Goal: Navigation & Orientation: Find specific page/section

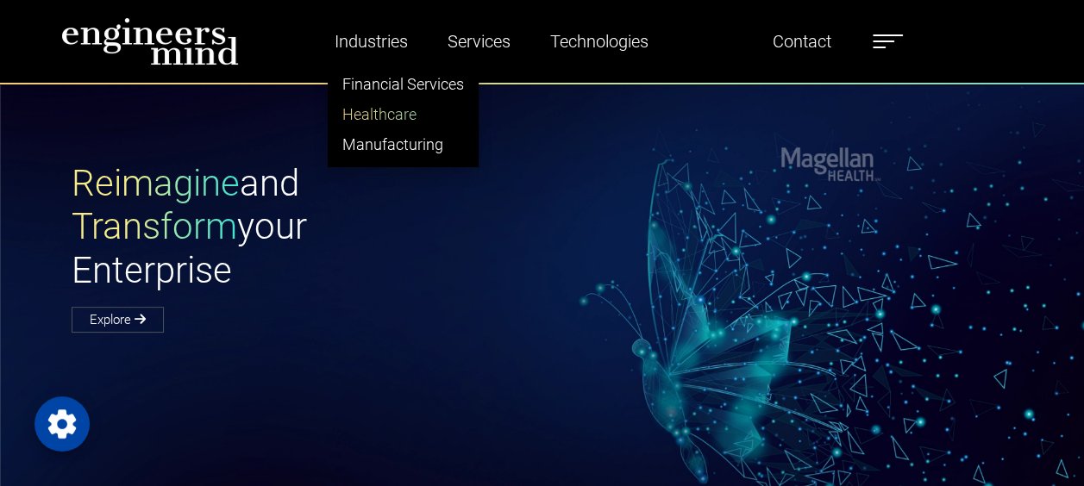
click at [373, 104] on link "Healthcare" at bounding box center [403, 114] width 149 height 30
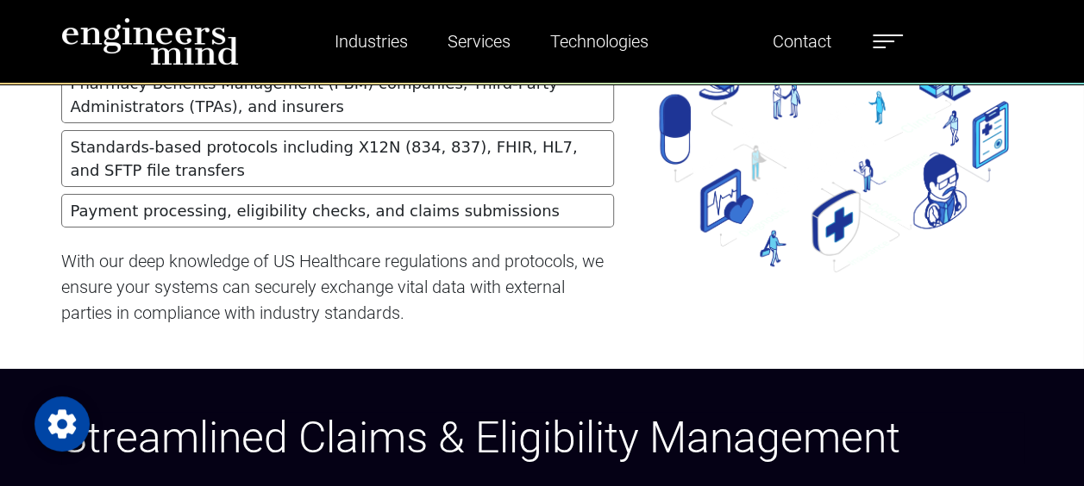
scroll to position [3191, 0]
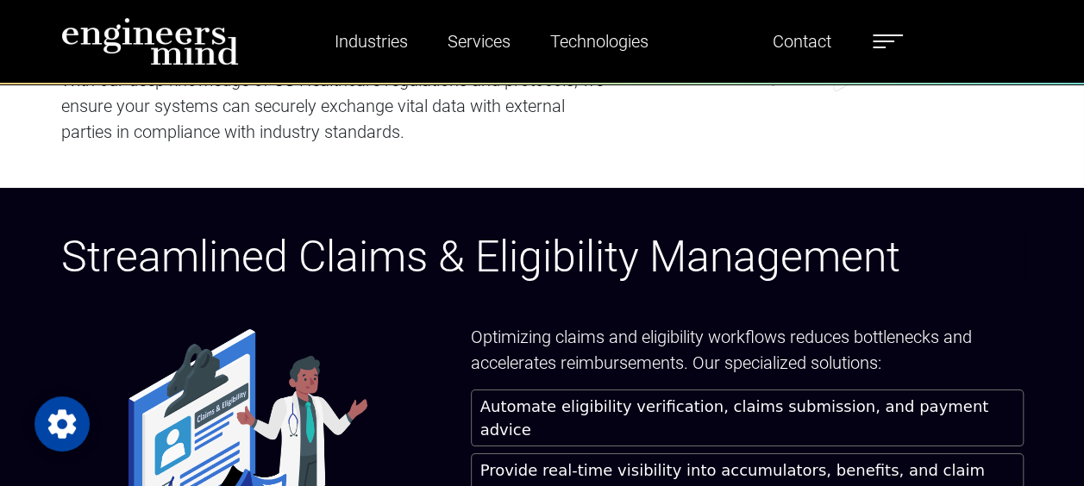
click at [863, 40] on ul "Industries Financial Services Healthcare Manufacturing Services Digital Transfo…" at bounding box center [599, 42] width 624 height 40
click at [894, 38] on label at bounding box center [888, 41] width 30 height 22
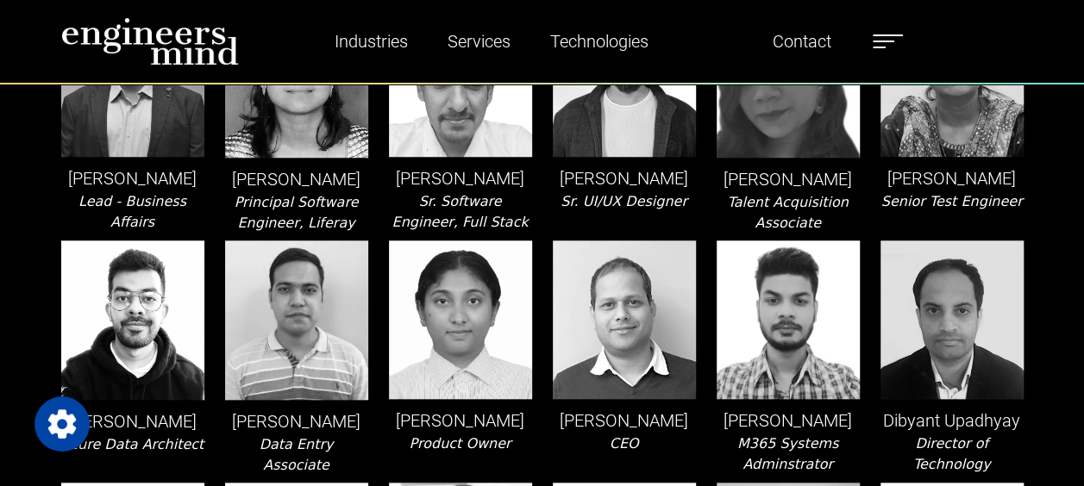
scroll to position [862, 0]
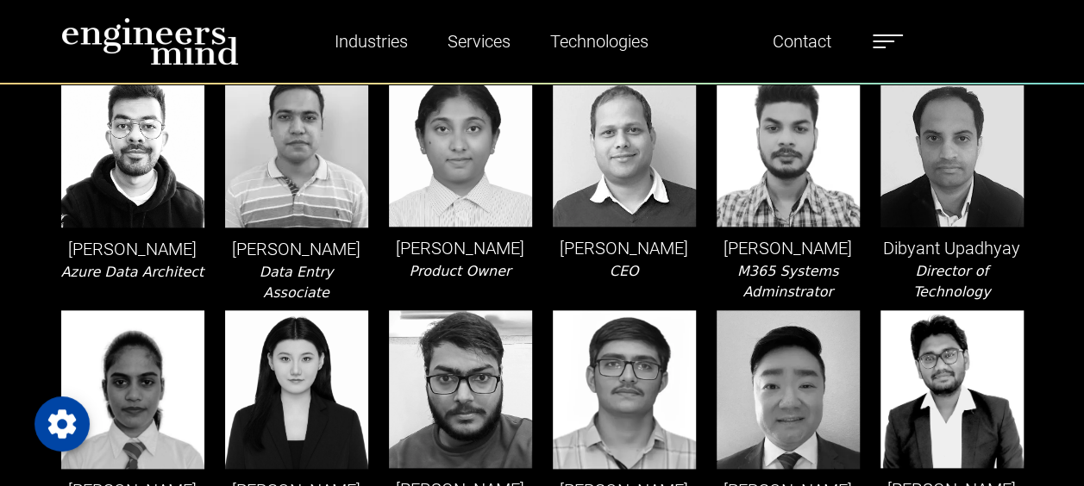
click at [894, 34] on label at bounding box center [888, 41] width 30 height 22
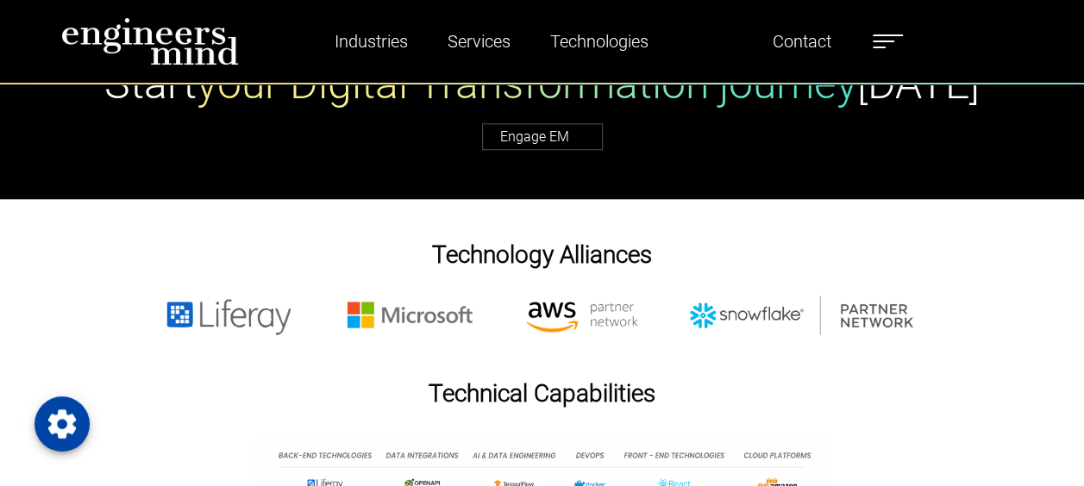
scroll to position [1121, 0]
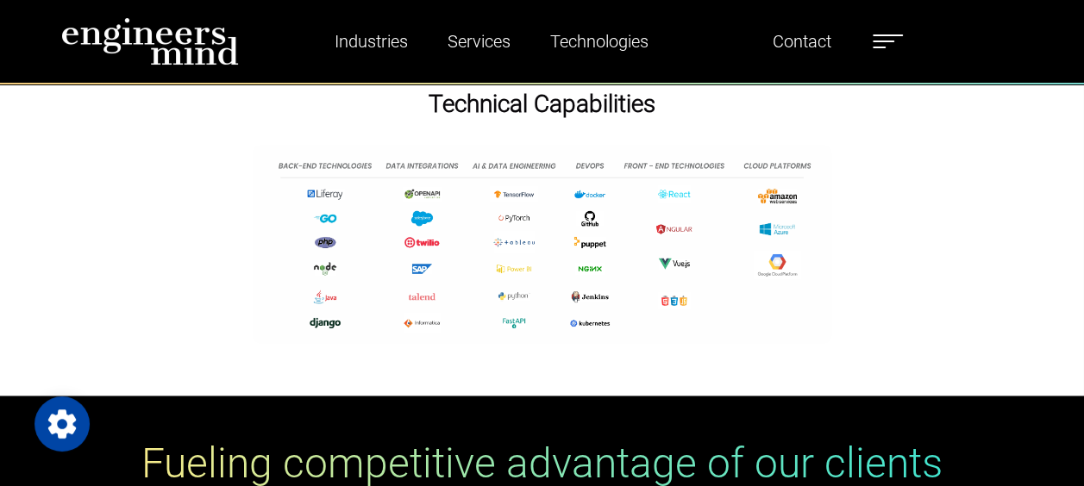
click at [892, 32] on label at bounding box center [888, 41] width 30 height 22
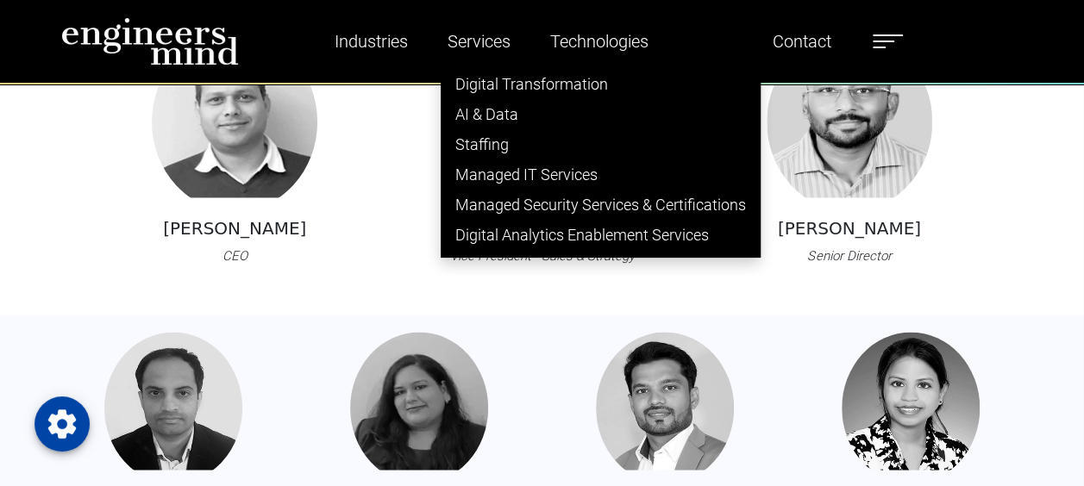
scroll to position [1552, 0]
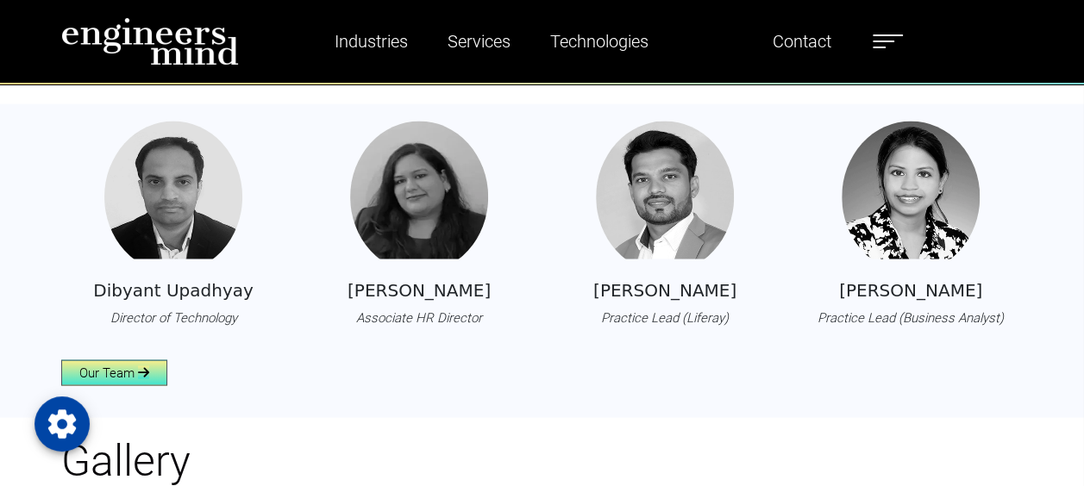
click at [146, 369] on icon at bounding box center [143, 372] width 11 height 13
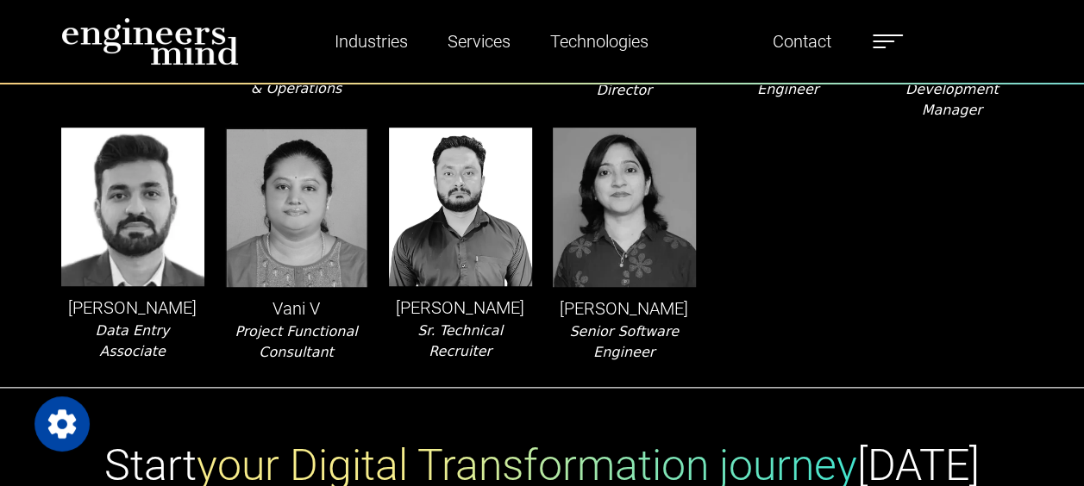
scroll to position [3967, 0]
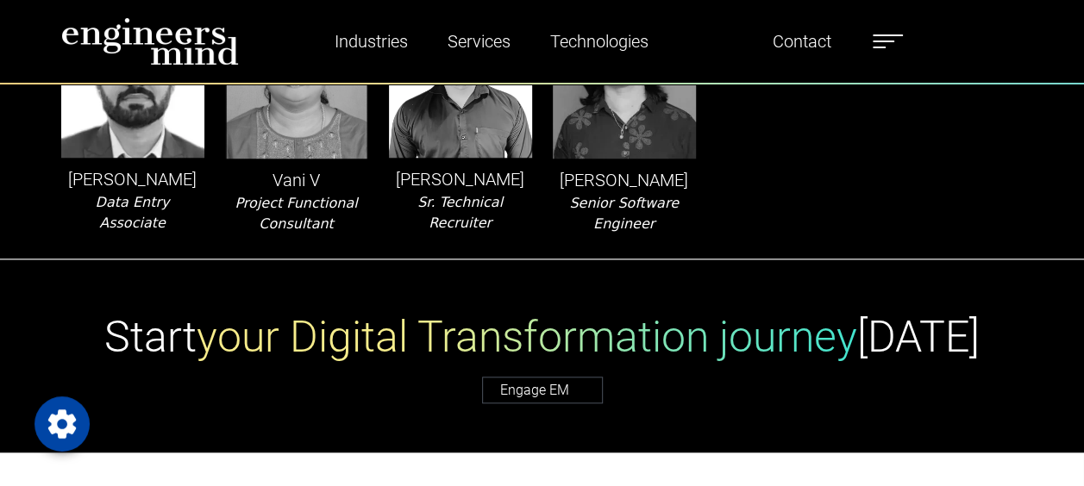
click at [903, 42] on label at bounding box center [888, 41] width 30 height 22
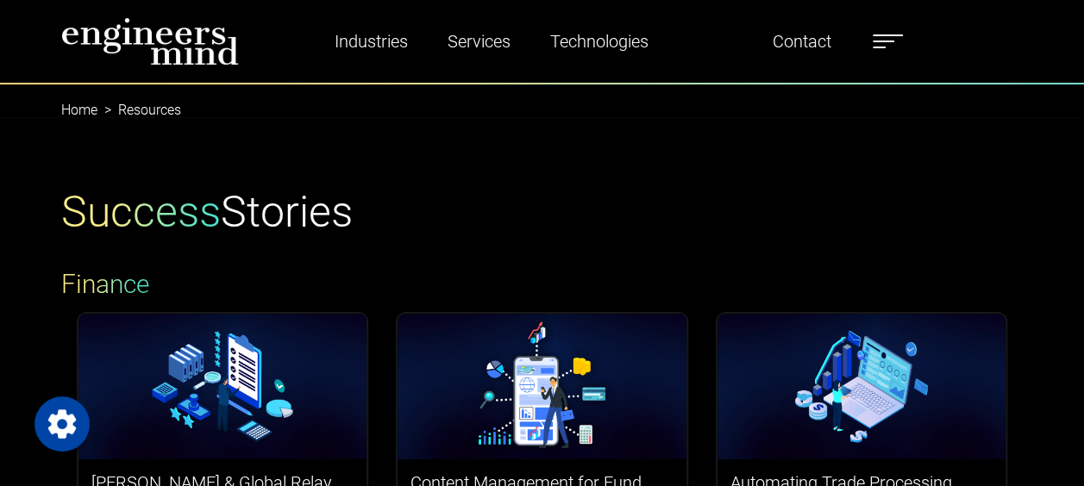
click at [899, 47] on label at bounding box center [888, 41] width 30 height 22
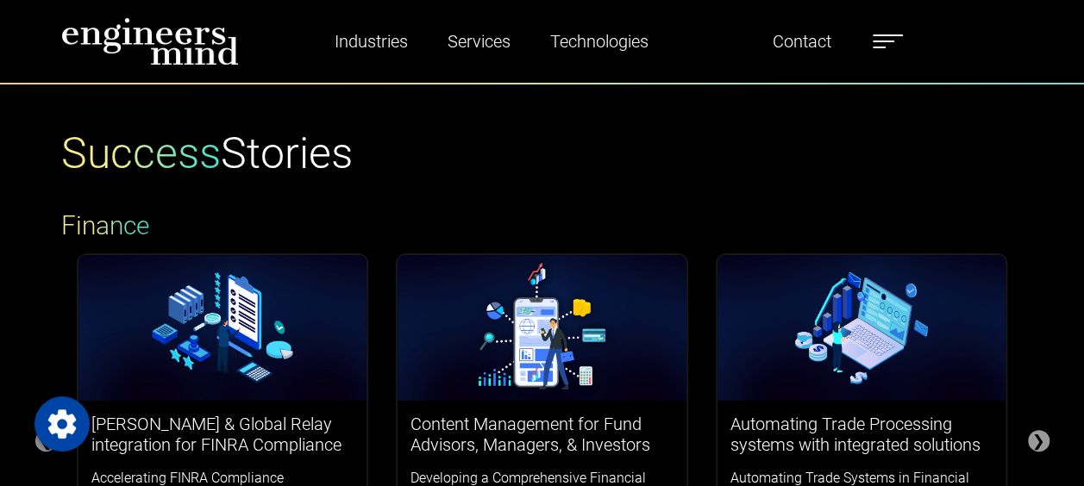
scroll to position [86, 0]
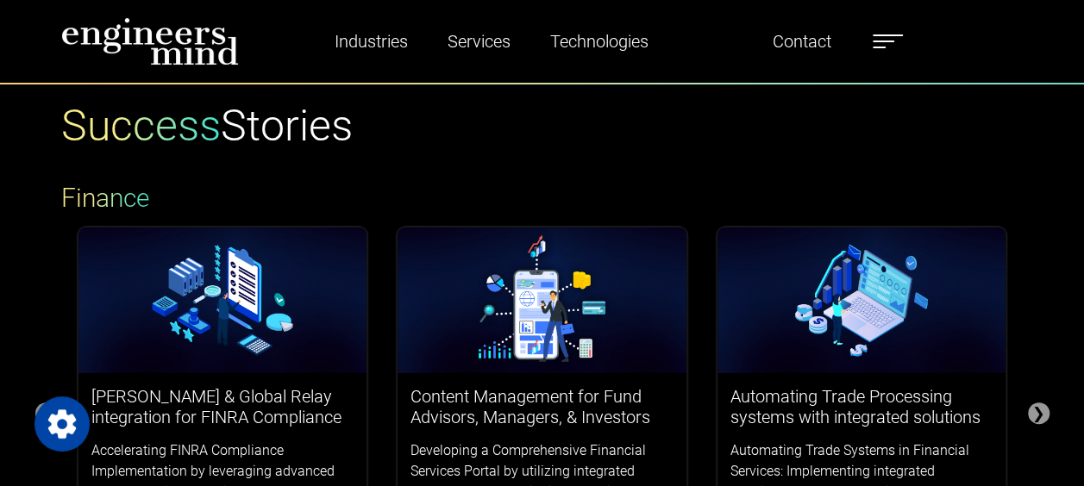
click at [890, 41] on span at bounding box center [884, 42] width 22 height 2
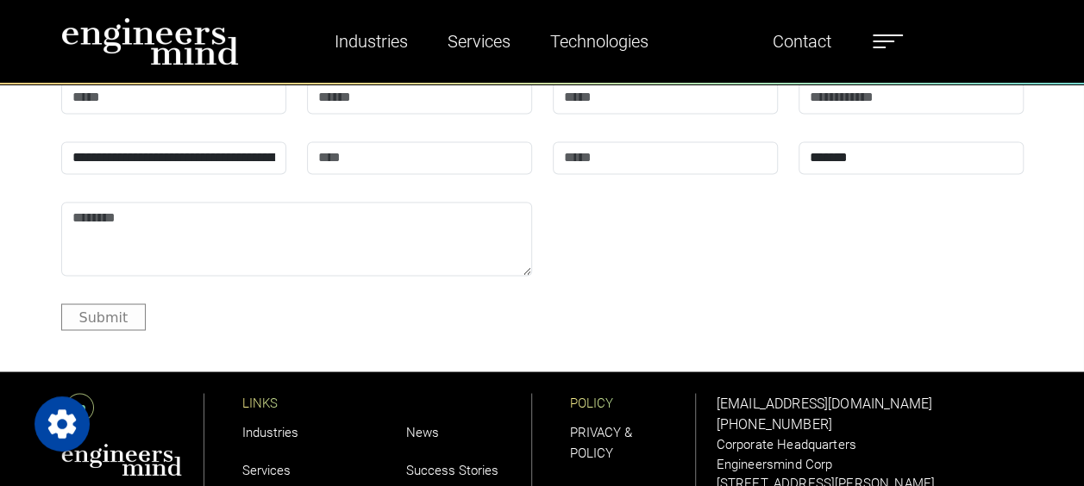
scroll to position [1611, 0]
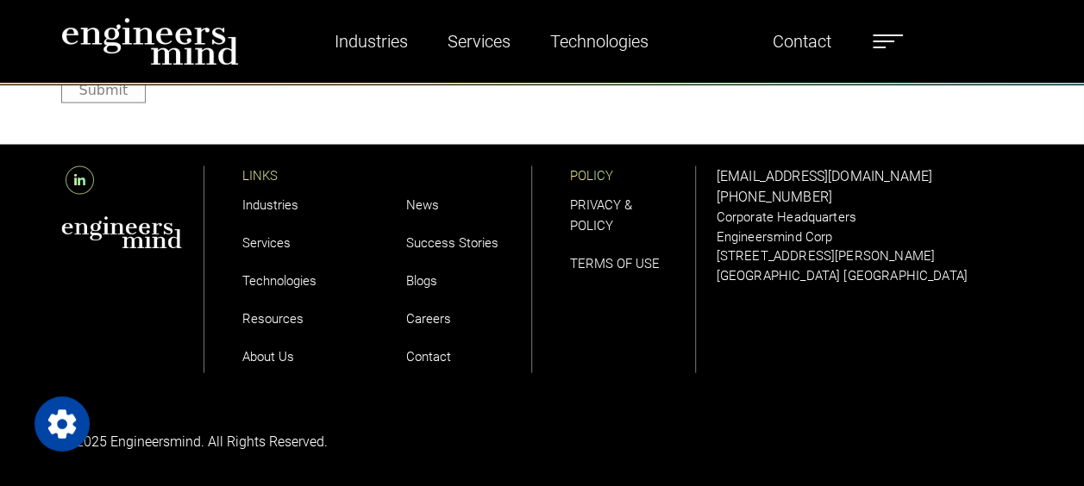
click at [79, 166] on icon at bounding box center [80, 180] width 28 height 28
